Goal: Check status: Check status

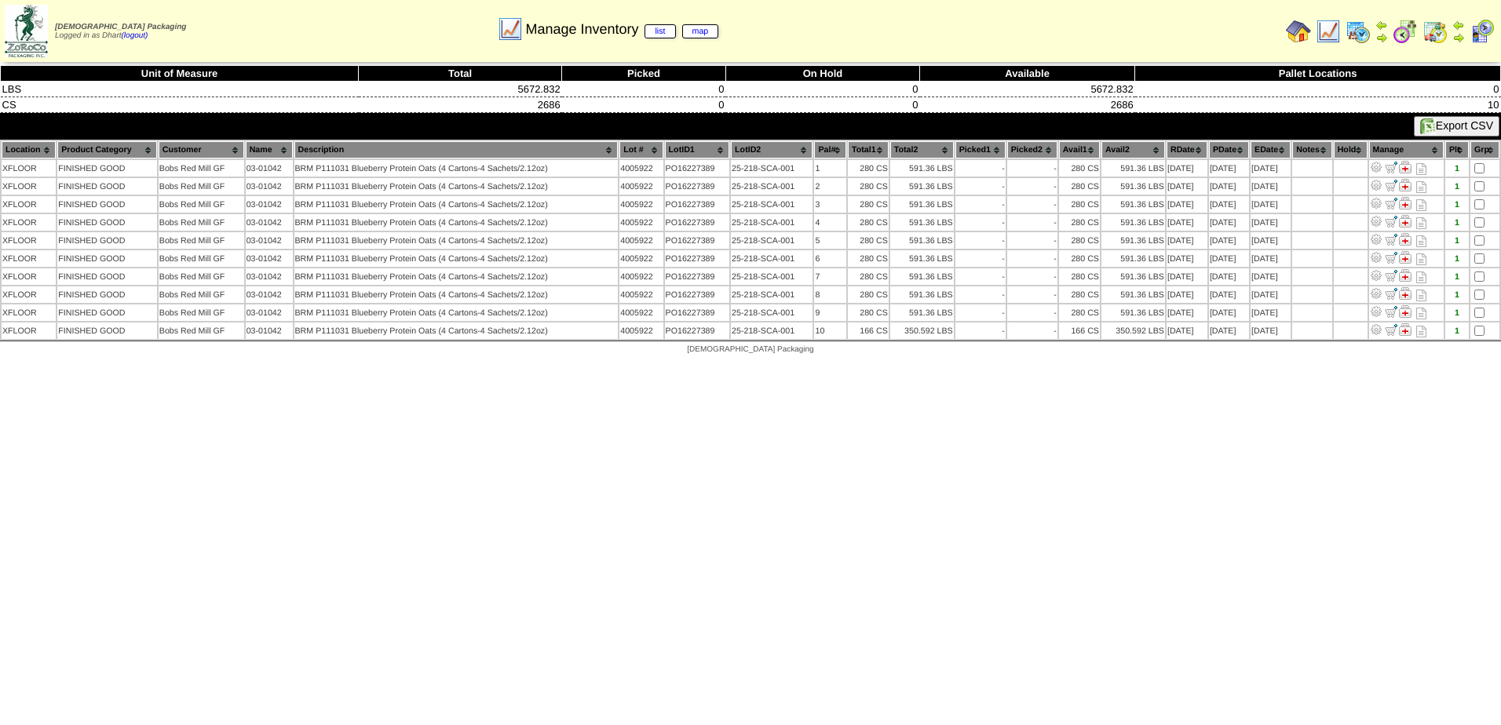
click at [1330, 29] on img at bounding box center [1328, 31] width 25 height 25
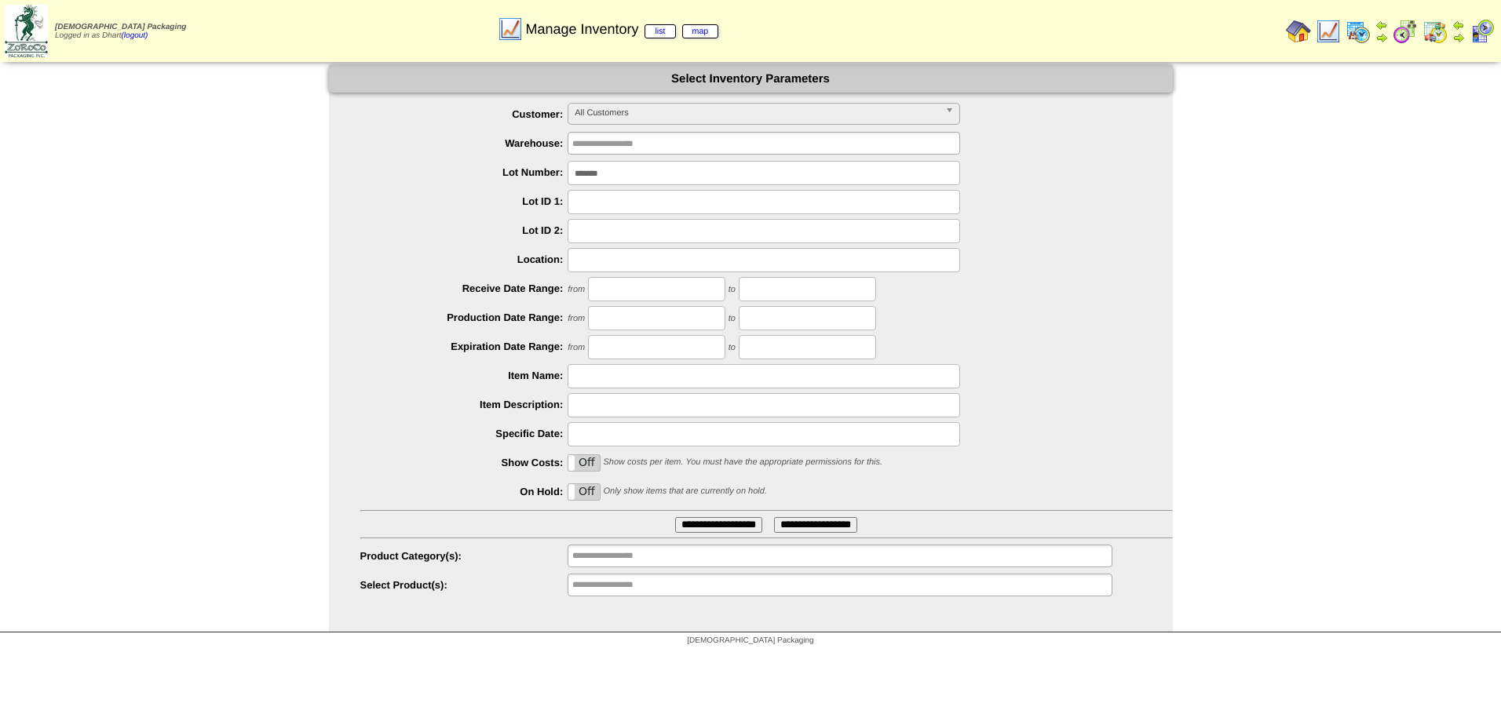
click at [644, 175] on input "*******" at bounding box center [764, 173] width 392 height 24
type input "*******"
click at [675, 517] on input "**********" at bounding box center [718, 525] width 87 height 16
